Goal: Task Accomplishment & Management: Manage account settings

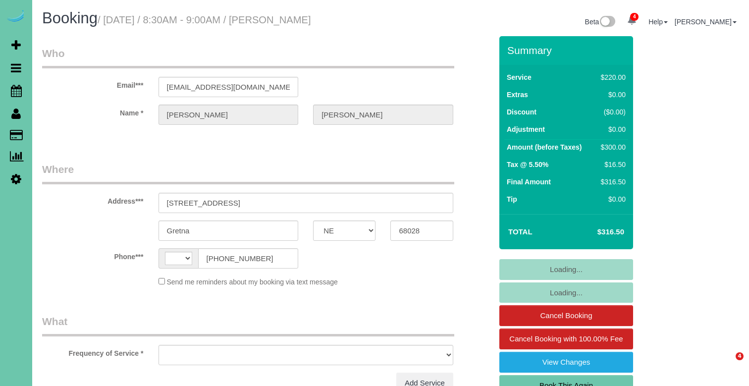
select select "NE"
select select "string:[GEOGRAPHIC_DATA]"
select select "object:680"
select select "string:fspay-46d10046-812a-4cb5-a5a6-0eb580fe826f"
select select "number:38"
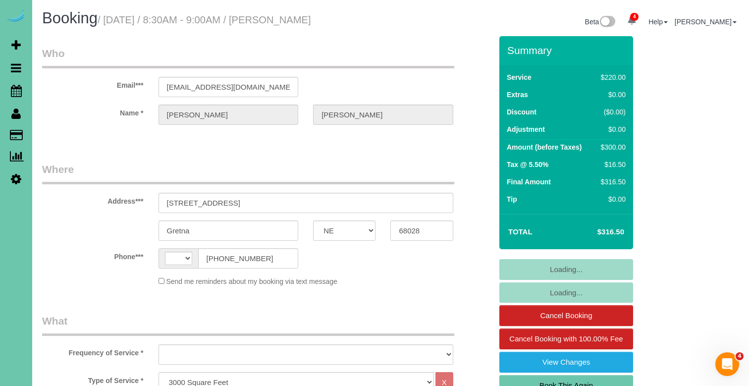
select select "number:42"
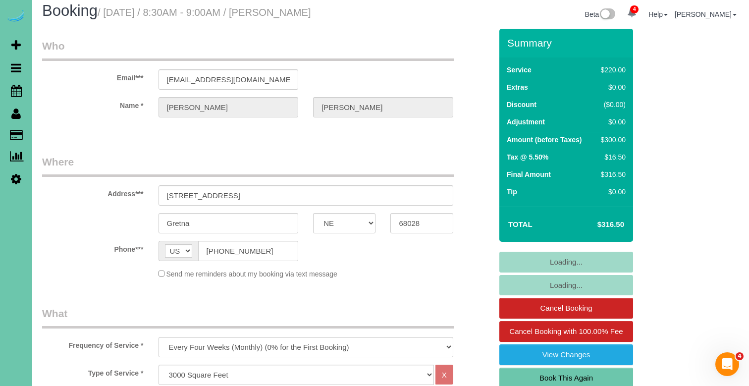
select select "object:738"
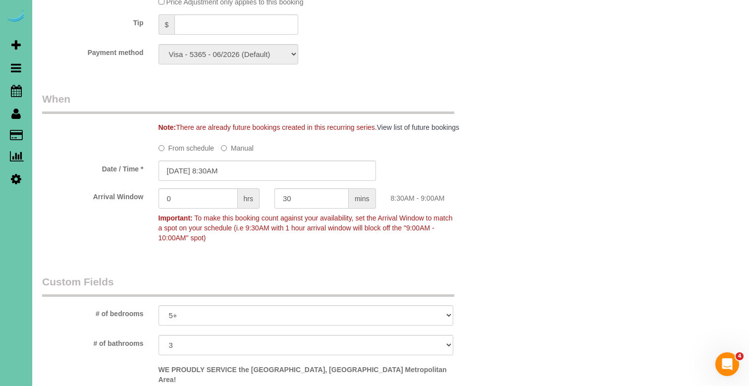
scroll to position [662, 0]
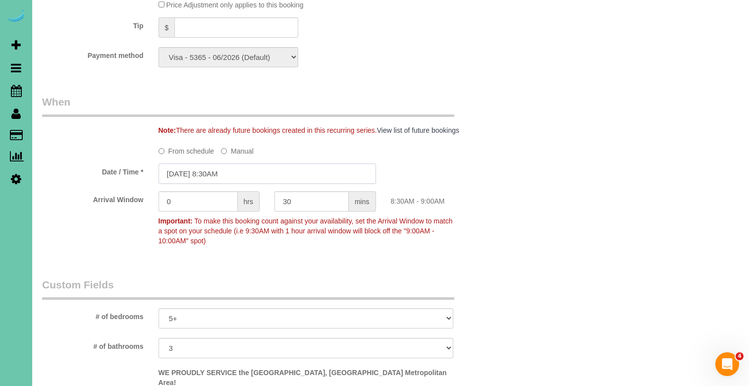
click at [191, 169] on input "[DATE] 8:30AM" at bounding box center [268, 174] width 218 height 20
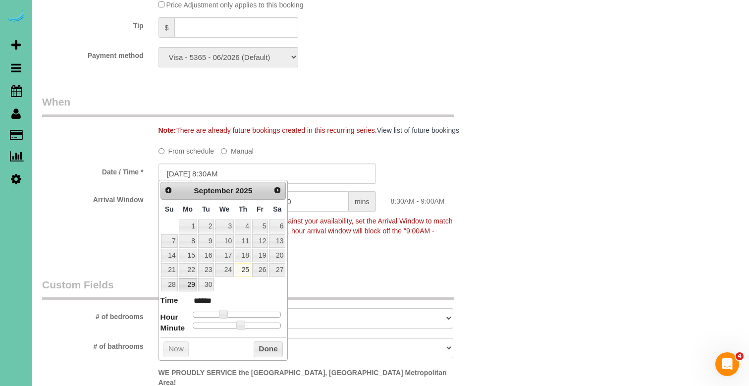
click at [187, 282] on link "29" at bounding box center [188, 284] width 18 height 13
type input "[DATE] 8:30AM"
click at [265, 342] on button "Done" at bounding box center [268, 350] width 29 height 16
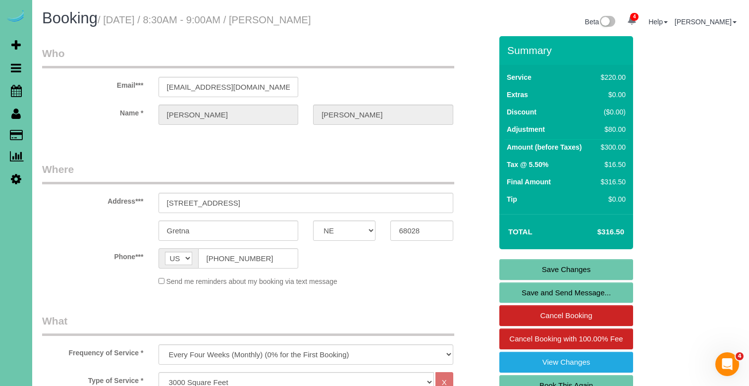
scroll to position [0, 0]
click at [516, 267] on link "Save Changes" at bounding box center [567, 269] width 134 height 21
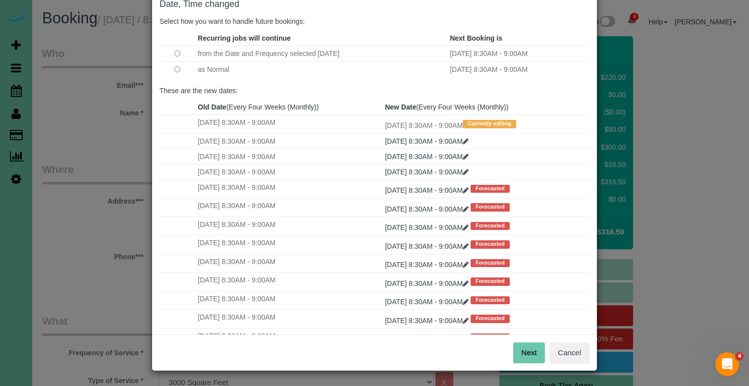
scroll to position [58, 0]
click at [537, 349] on button "Next" at bounding box center [530, 353] width 32 height 21
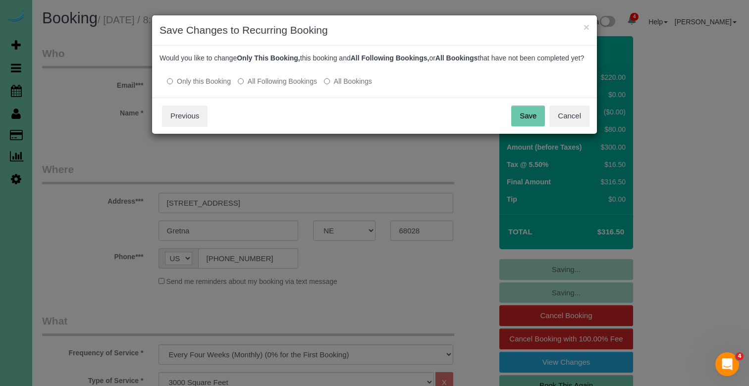
scroll to position [0, 0]
click at [536, 122] on button "Save" at bounding box center [529, 116] width 34 height 21
